Goal: Information Seeking & Learning: Learn about a topic

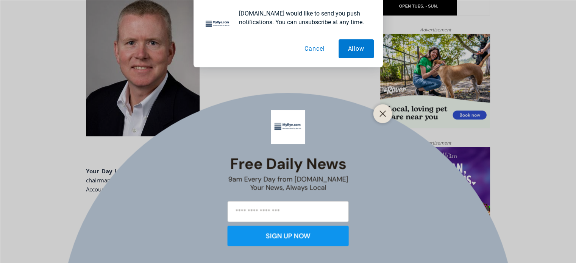
scroll to position [480, 0]
click at [307, 48] on button "Cancel" at bounding box center [314, 48] width 39 height 19
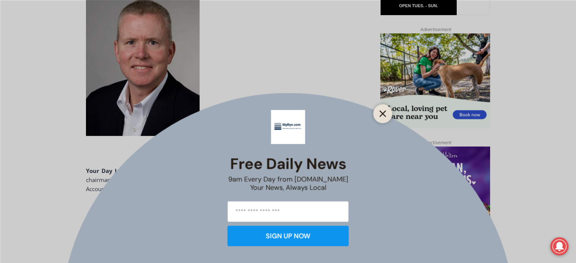
click at [382, 113] on line "Close" at bounding box center [382, 113] width 5 height 5
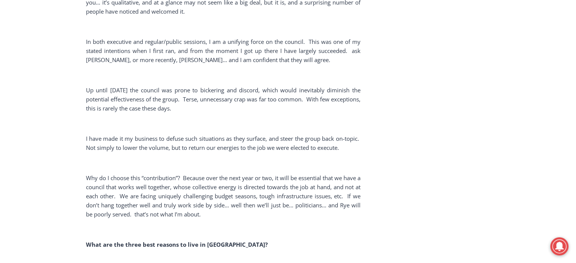
scroll to position [2207, 0]
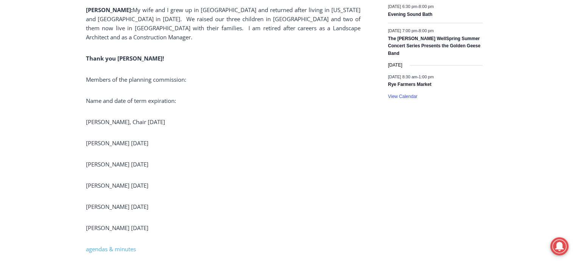
scroll to position [1050, 0]
